Goal: Complete application form

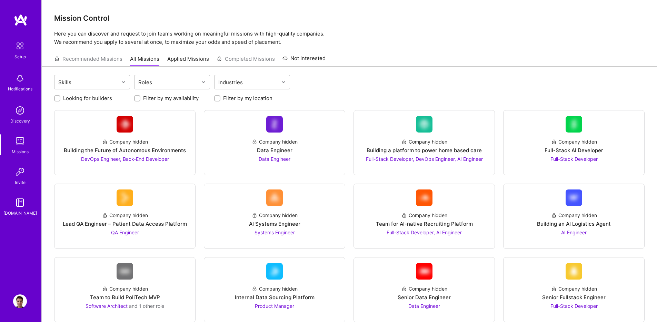
scroll to position [952, 0]
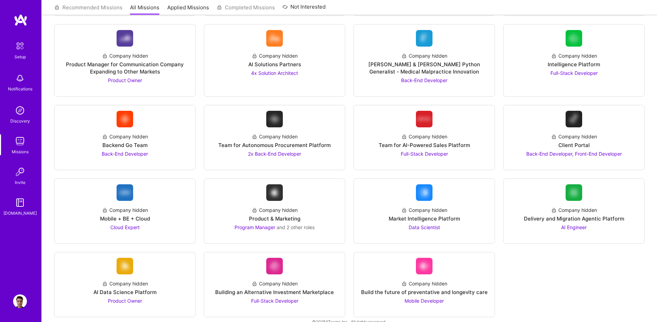
click at [21, 45] on img at bounding box center [20, 46] width 14 height 14
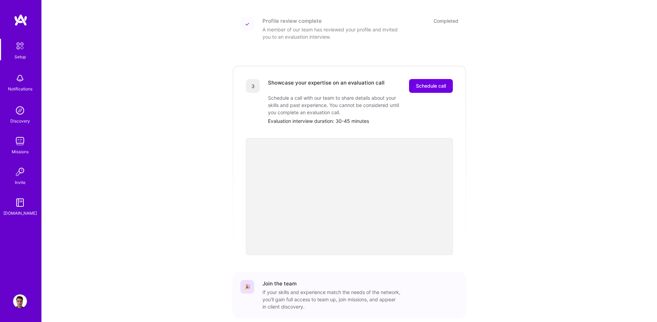
scroll to position [178, 0]
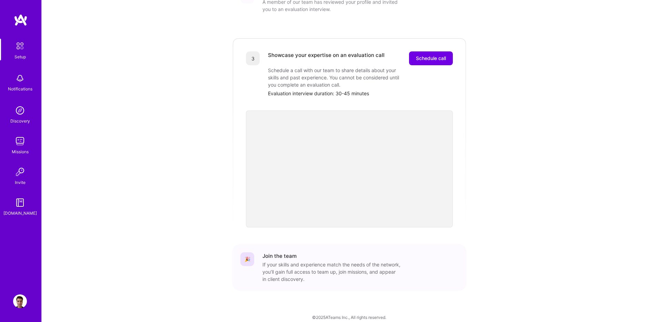
click at [432, 58] on div "Showcase your expertise on an evaluation call Schedule call Schedule a call wit…" at bounding box center [360, 74] width 185 height 46
click at [425, 56] on button "Schedule call" at bounding box center [431, 58] width 44 height 14
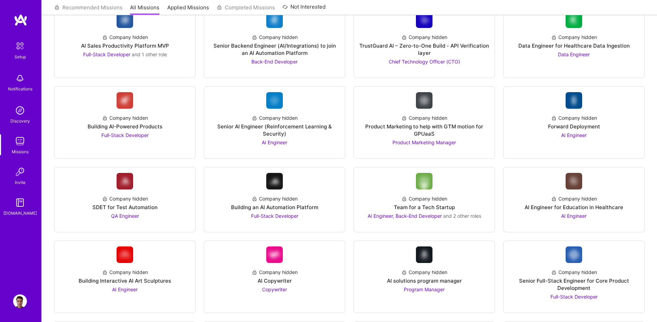
scroll to position [414, 0]
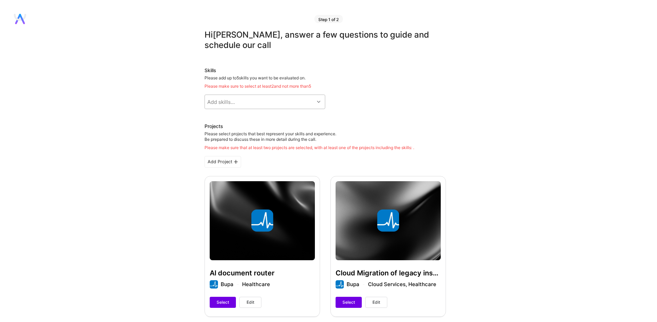
click at [229, 101] on div "Add skills..." at bounding box center [221, 101] width 28 height 7
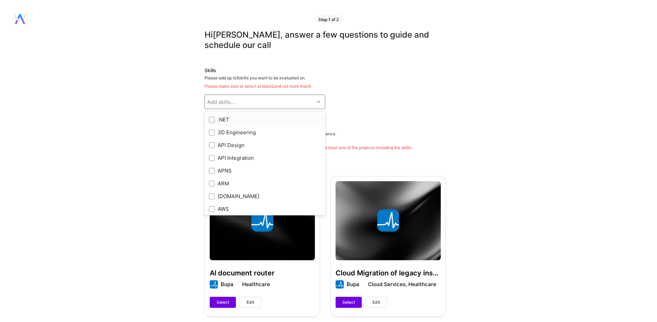
click at [222, 119] on div ".NET" at bounding box center [265, 119] width 112 height 7
checkbox input "true"
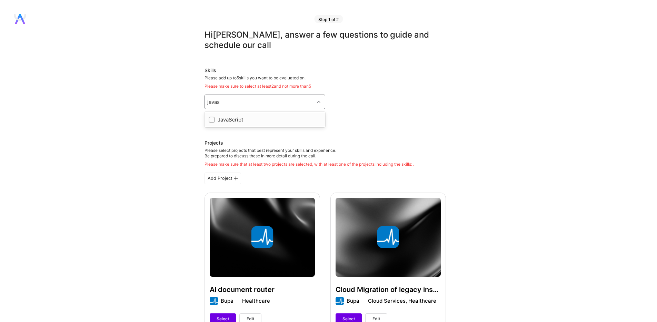
type input "javasc"
click at [237, 122] on div "JavaScript" at bounding box center [265, 119] width 112 height 7
checkbox input "true"
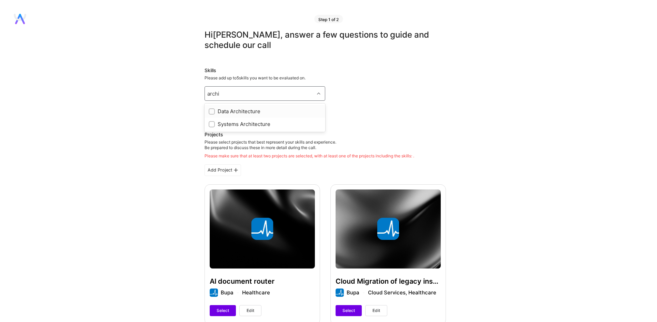
type input "archit"
type input "archite"
click at [239, 123] on div "Systems Architecture" at bounding box center [265, 123] width 112 height 7
checkbox input "true"
click at [277, 48] on div "Hi Maciej , answer a few questions to guide and schedule our call" at bounding box center [326, 40] width 242 height 21
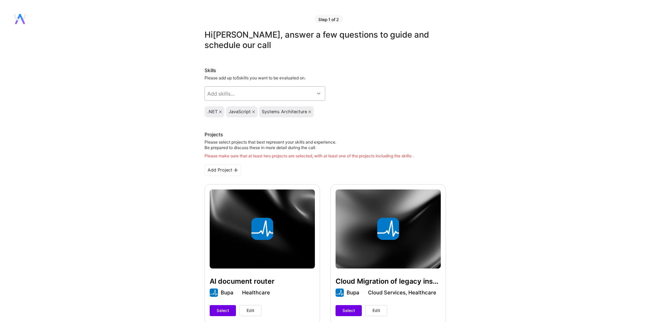
click at [262, 94] on div "Add skills..." at bounding box center [259, 94] width 109 height 14
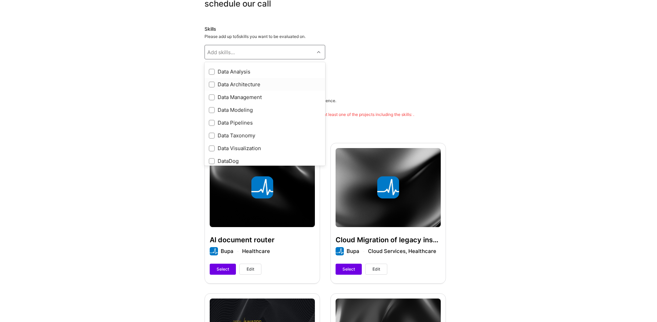
scroll to position [1242, 0]
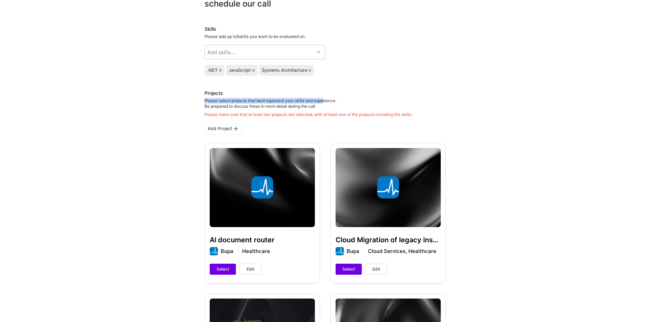
click at [325, 100] on div "Projects Please select projects that best represent your skills and experience.…" at bounding box center [310, 104] width 210 height 28
click at [305, 49] on div "Add skills..." at bounding box center [259, 52] width 109 height 14
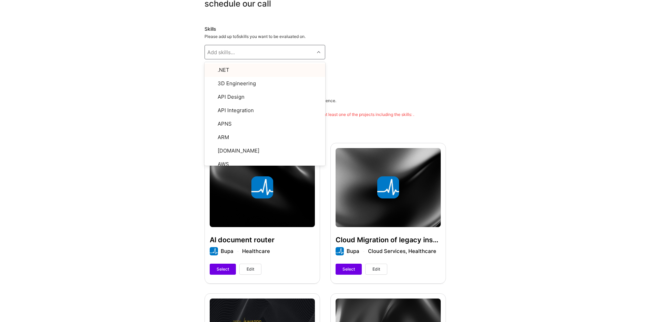
click at [264, 31] on div "Skills" at bounding box center [326, 29] width 242 height 7
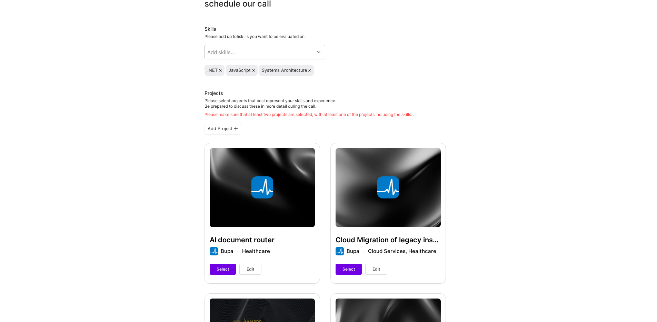
drag, startPoint x: 266, startPoint y: 50, endPoint x: 266, endPoint y: 55, distance: 4.8
click at [266, 51] on div "Add skills..." at bounding box center [259, 52] width 109 height 14
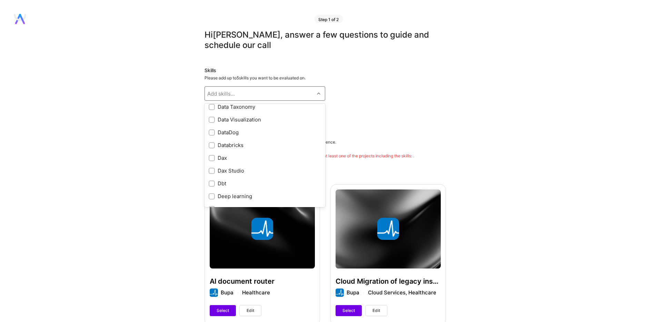
scroll to position [1077, 0]
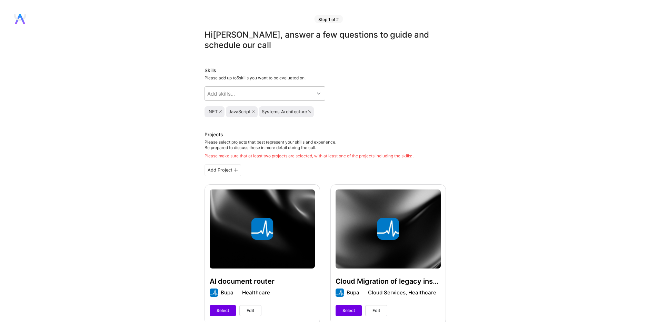
click at [405, 134] on h3 "Projects" at bounding box center [310, 135] width 210 height 8
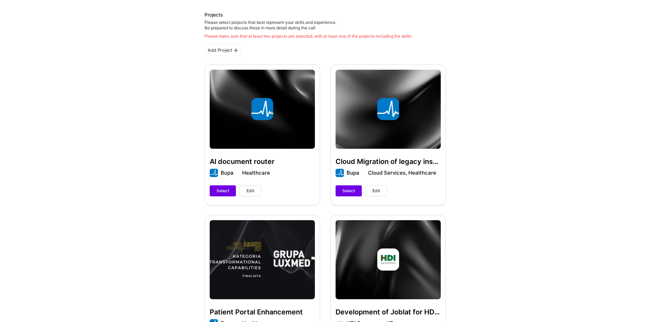
scroll to position [124, 0]
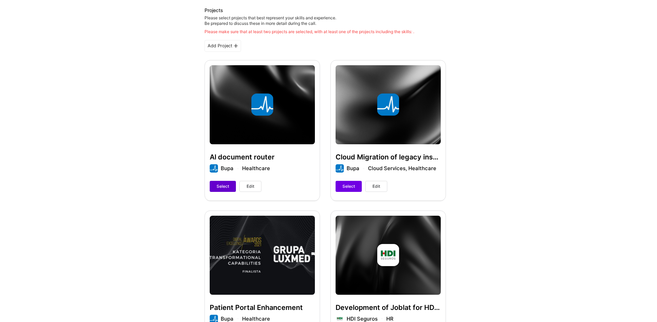
click at [222, 190] on button "Select" at bounding box center [223, 186] width 26 height 11
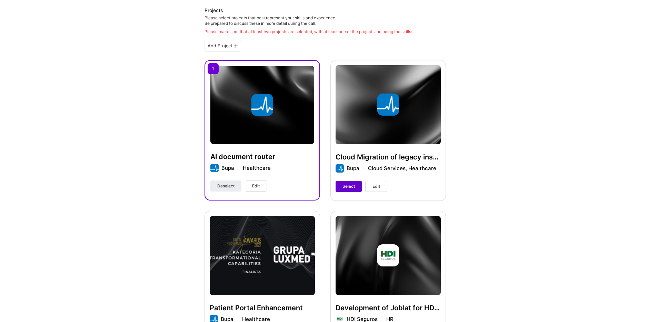
click at [346, 190] on button "Select" at bounding box center [349, 186] width 26 height 11
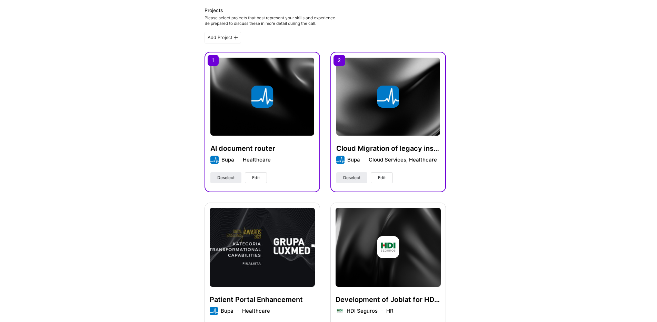
scroll to position [41, 0]
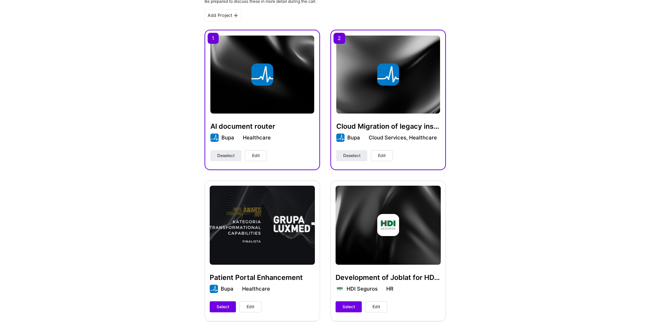
scroll to position [166, 0]
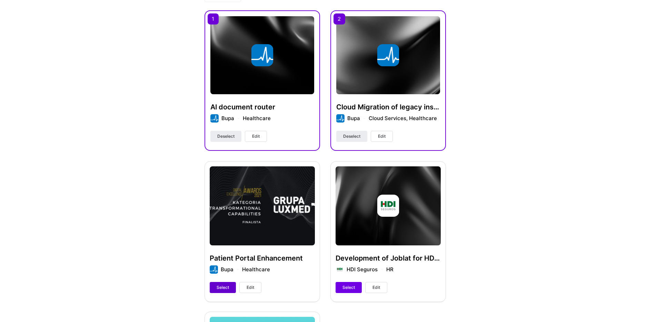
click at [220, 290] on span "Select" at bounding box center [223, 287] width 12 height 6
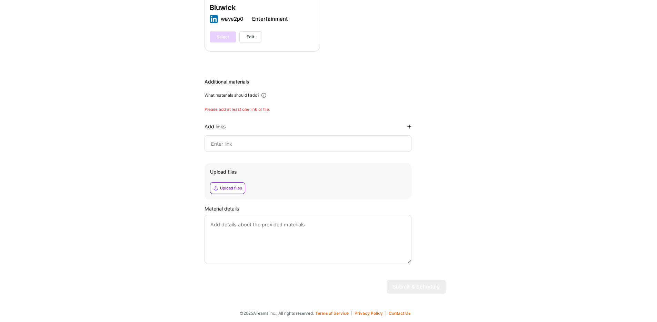
scroll to position [567, 0]
click at [291, 148] on div at bounding box center [308, 143] width 207 height 17
click at [270, 140] on input at bounding box center [308, 143] width 195 height 8
paste input "https://github.com/Chatcola-com/chatcola"
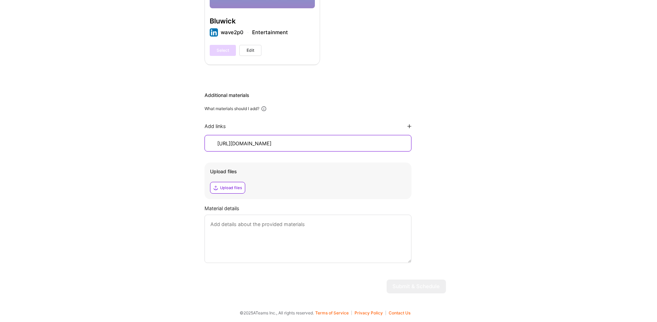
scroll to position [553, 0]
type input "https://github.com/Chatcola-com/chatcola"
click at [254, 229] on textarea at bounding box center [308, 239] width 207 height 48
type textarea "A"
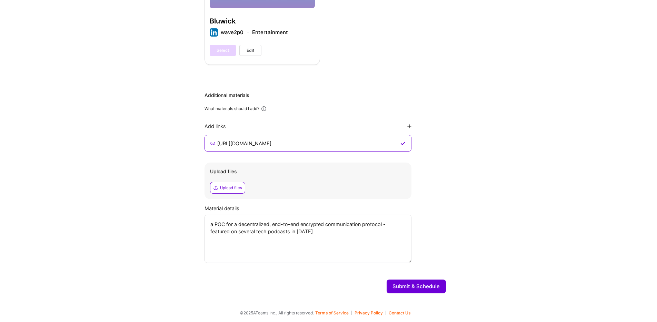
type textarea "a POC for a decentralized, end-to-end encrypted communication protocol - featur…"
click at [311, 243] on textarea "a POC for a decentralized, end-to-end encrypted communication protocol - featur…" at bounding box center [308, 239] width 207 height 48
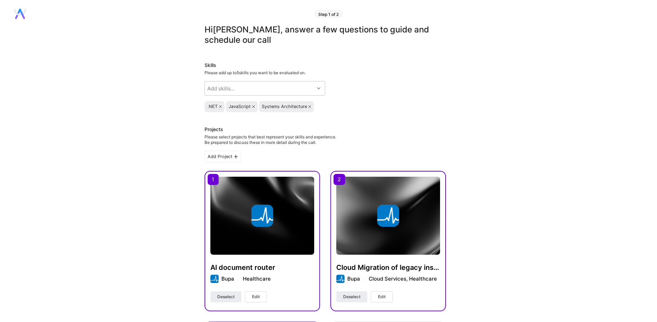
scroll to position [0, 0]
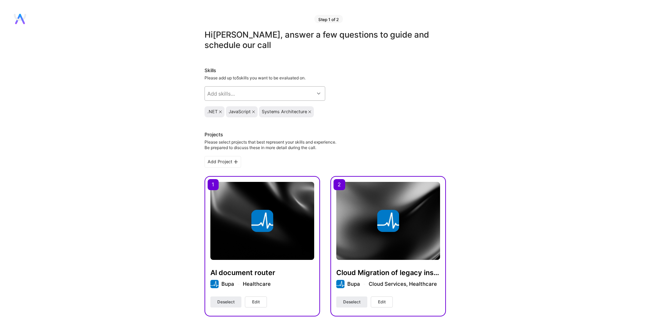
click at [295, 92] on div "Add skills..." at bounding box center [259, 94] width 109 height 14
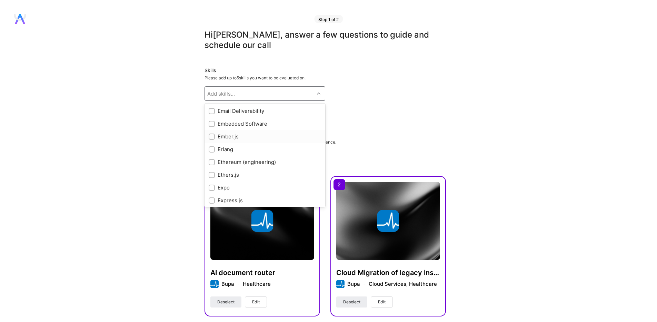
scroll to position [1491, 0]
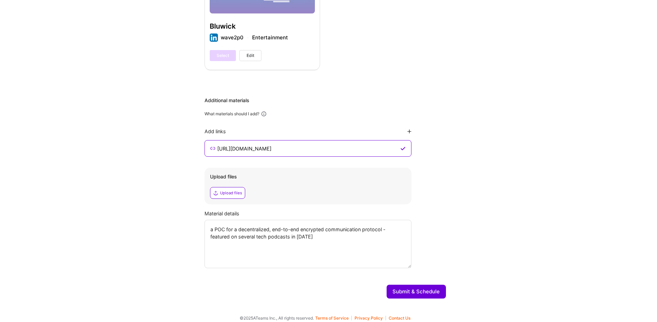
scroll to position [553, 0]
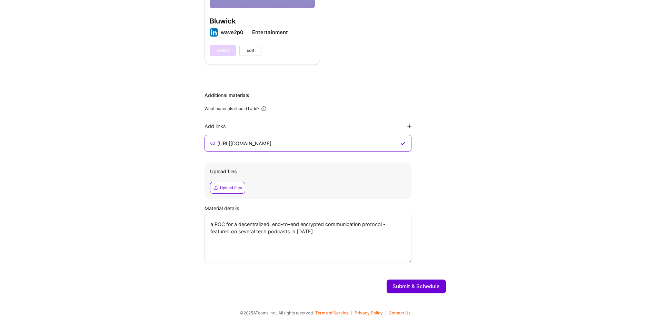
click at [409, 283] on button "Submit & Schedule" at bounding box center [416, 287] width 59 height 14
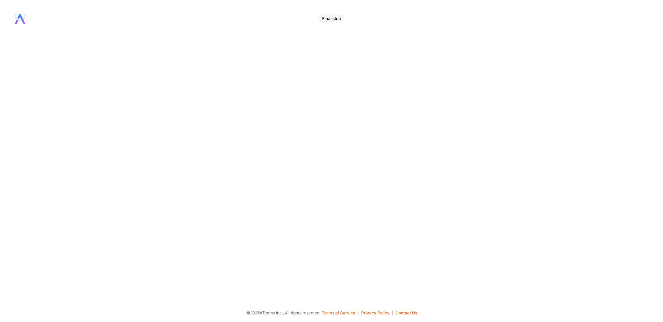
click at [327, 22] on div "Final step" at bounding box center [331, 18] width 27 height 8
click at [321, 11] on div "Final step © 2025 ATeams Inc., All rights reserved. Terms of Service Privacy Po…" at bounding box center [331, 161] width 663 height 322
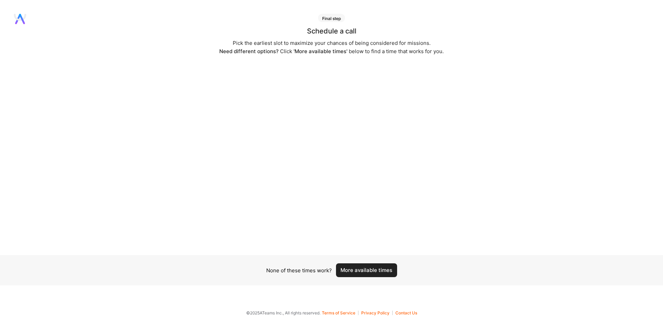
click at [356, 266] on button "More available times" at bounding box center [366, 270] width 61 height 14
click at [354, 274] on button "More available times" at bounding box center [366, 270] width 61 height 14
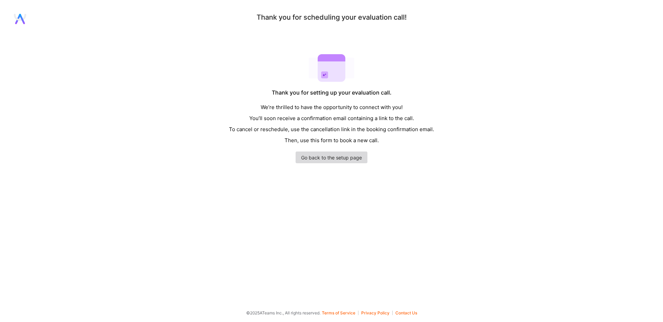
click at [345, 159] on link "Go back to the setup page" at bounding box center [331, 157] width 72 height 12
